Goal: Transaction & Acquisition: Purchase product/service

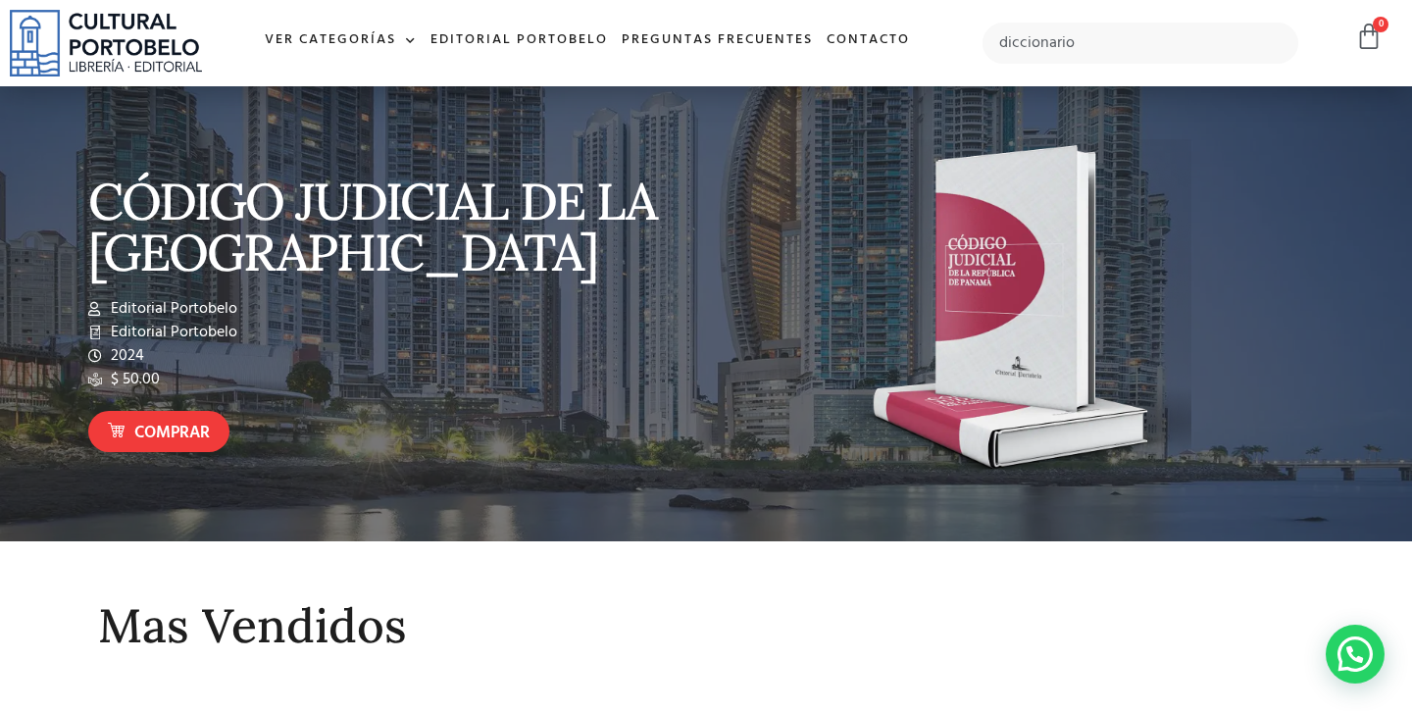
type input "diccionario"
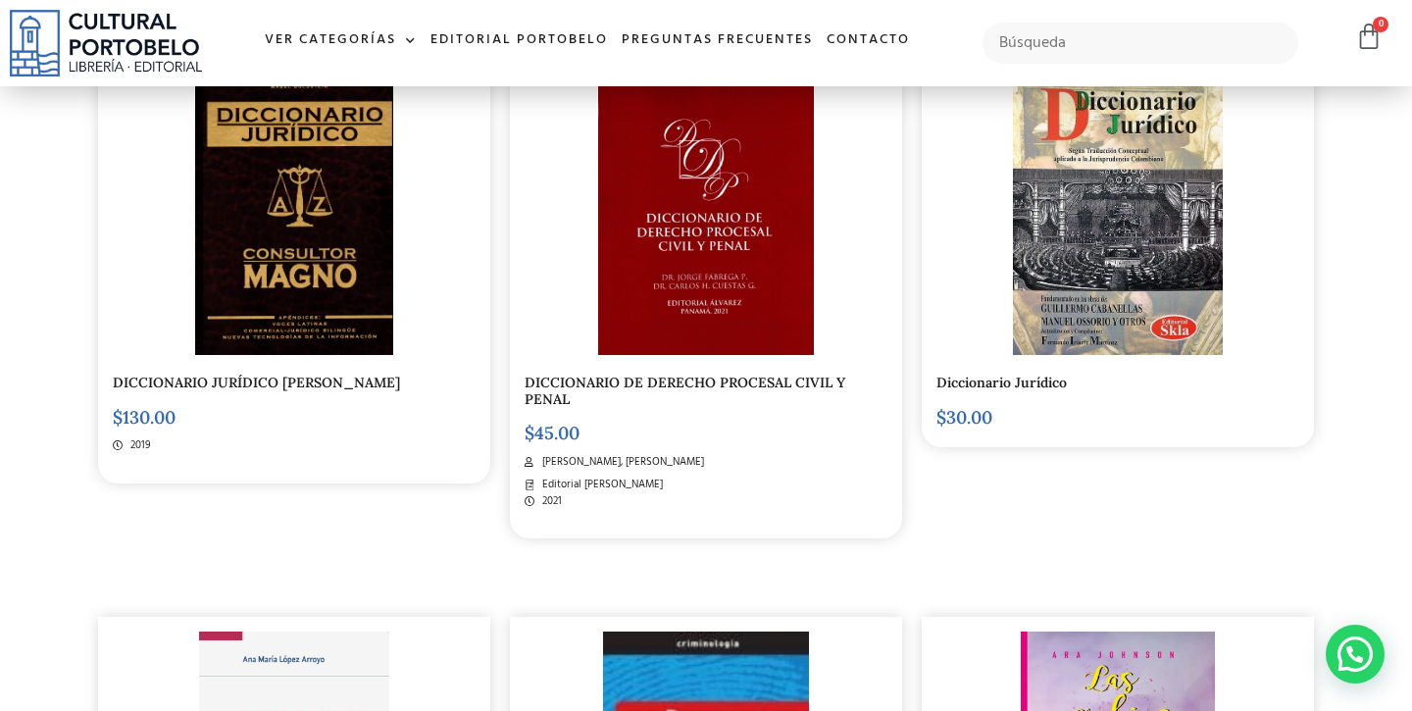
scroll to position [495, 0]
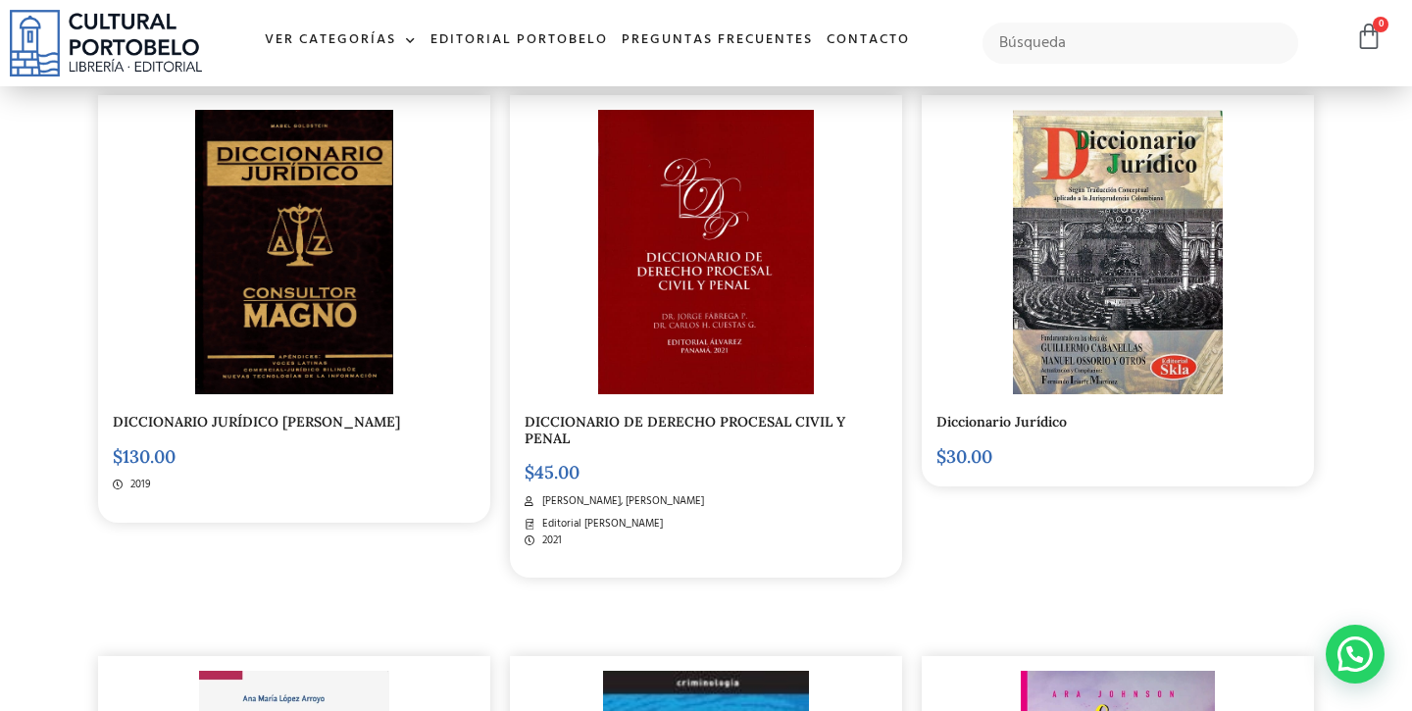
click at [1104, 238] on img at bounding box center [1117, 252] width 209 height 284
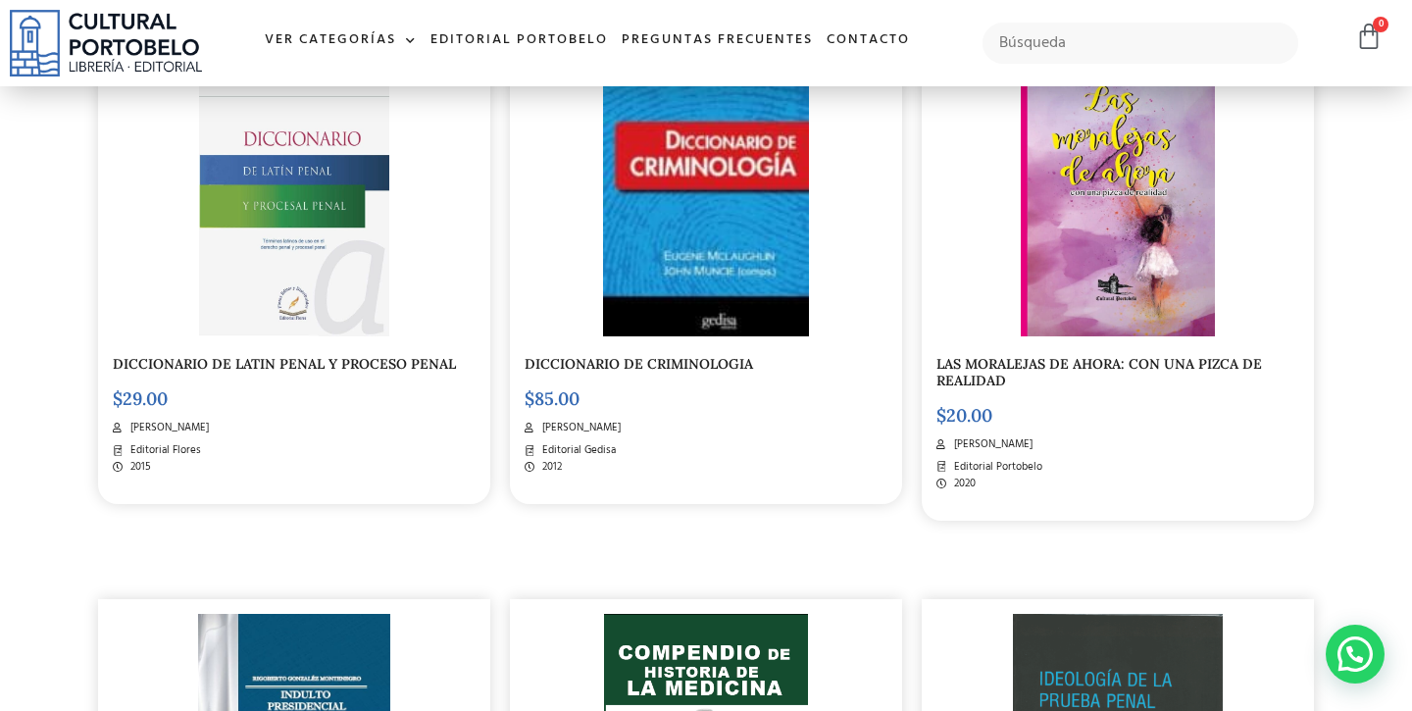
scroll to position [1109, 0]
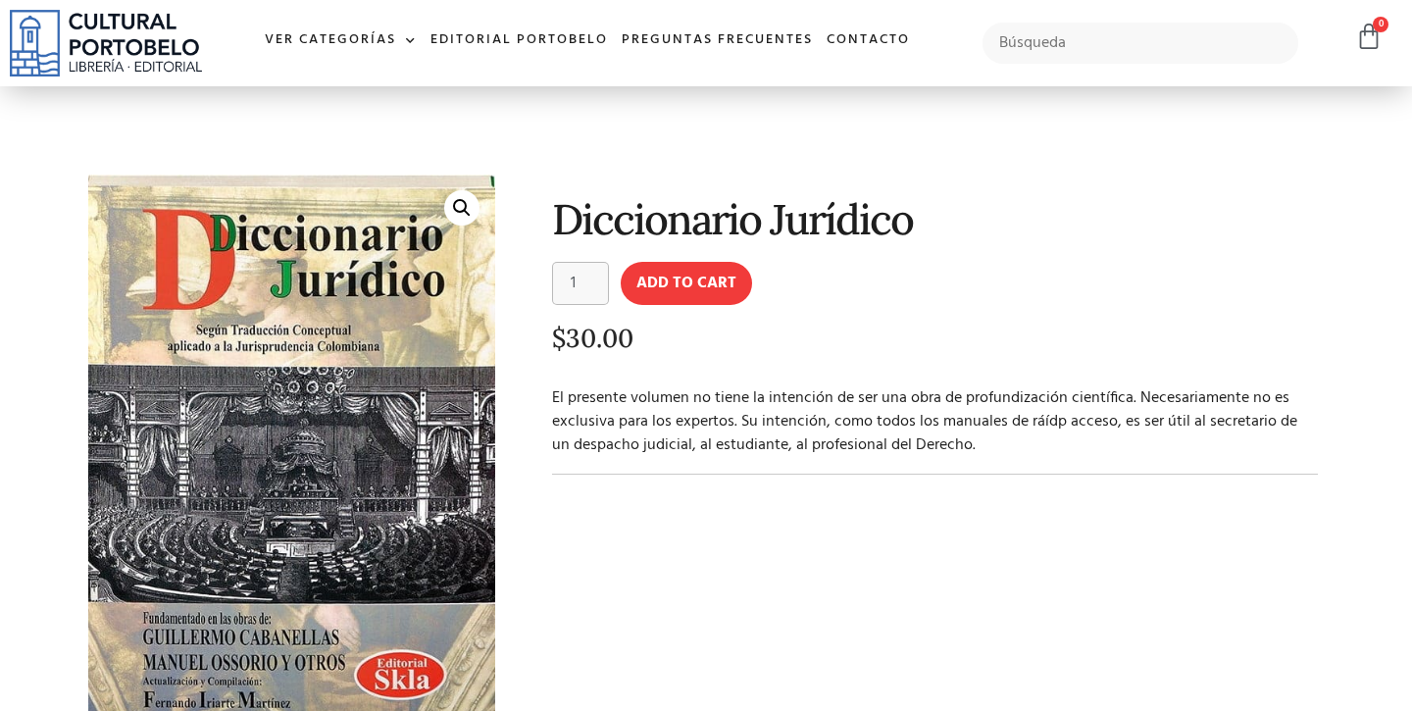
scroll to position [69, 0]
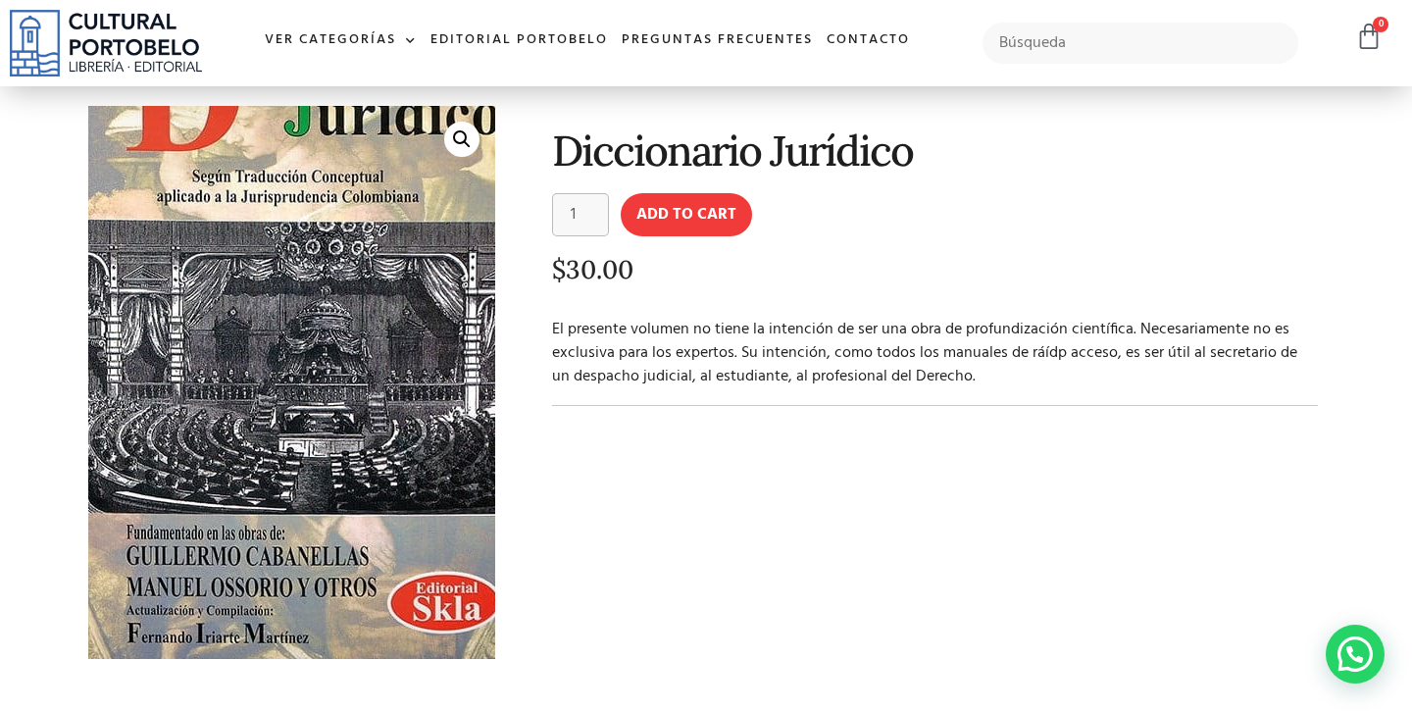
click at [215, 621] on img at bounding box center [310, 325] width 503 height 683
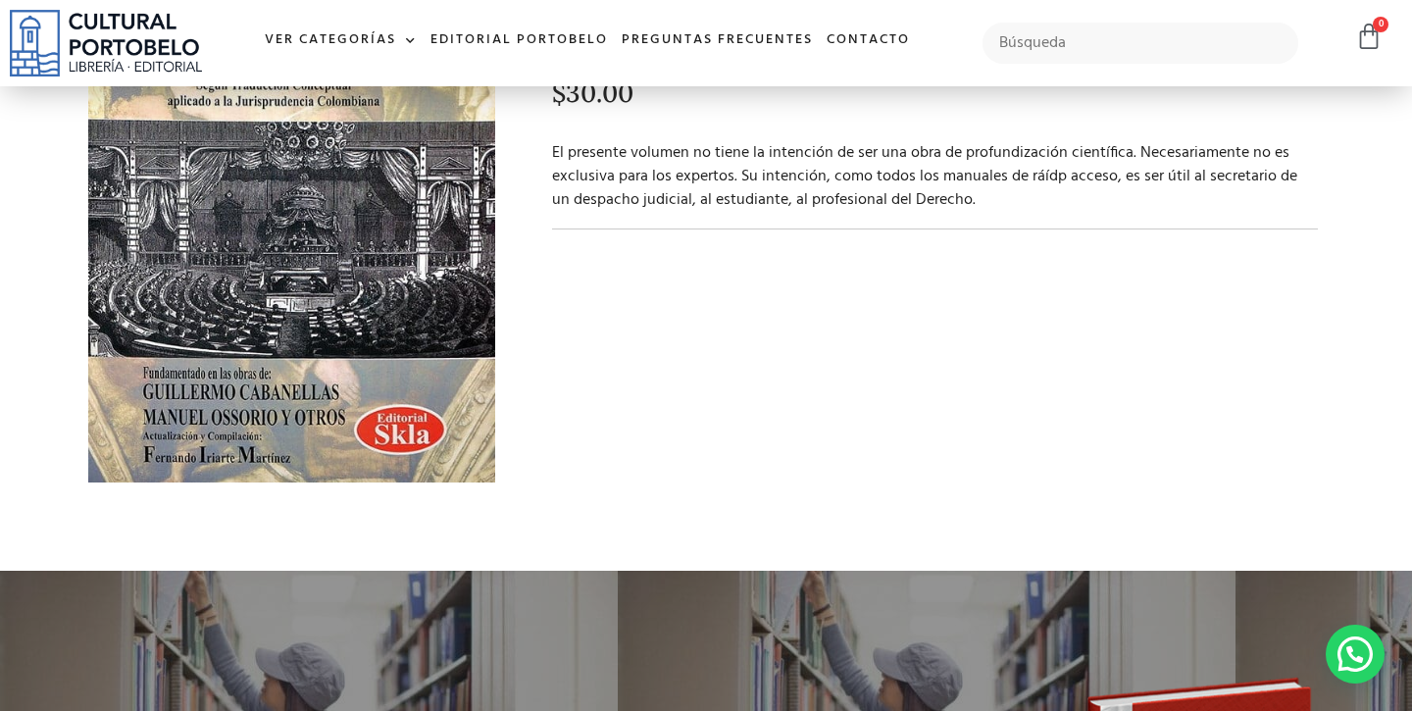
scroll to position [213, 0]
